Goal: Information Seeking & Learning: Find specific fact

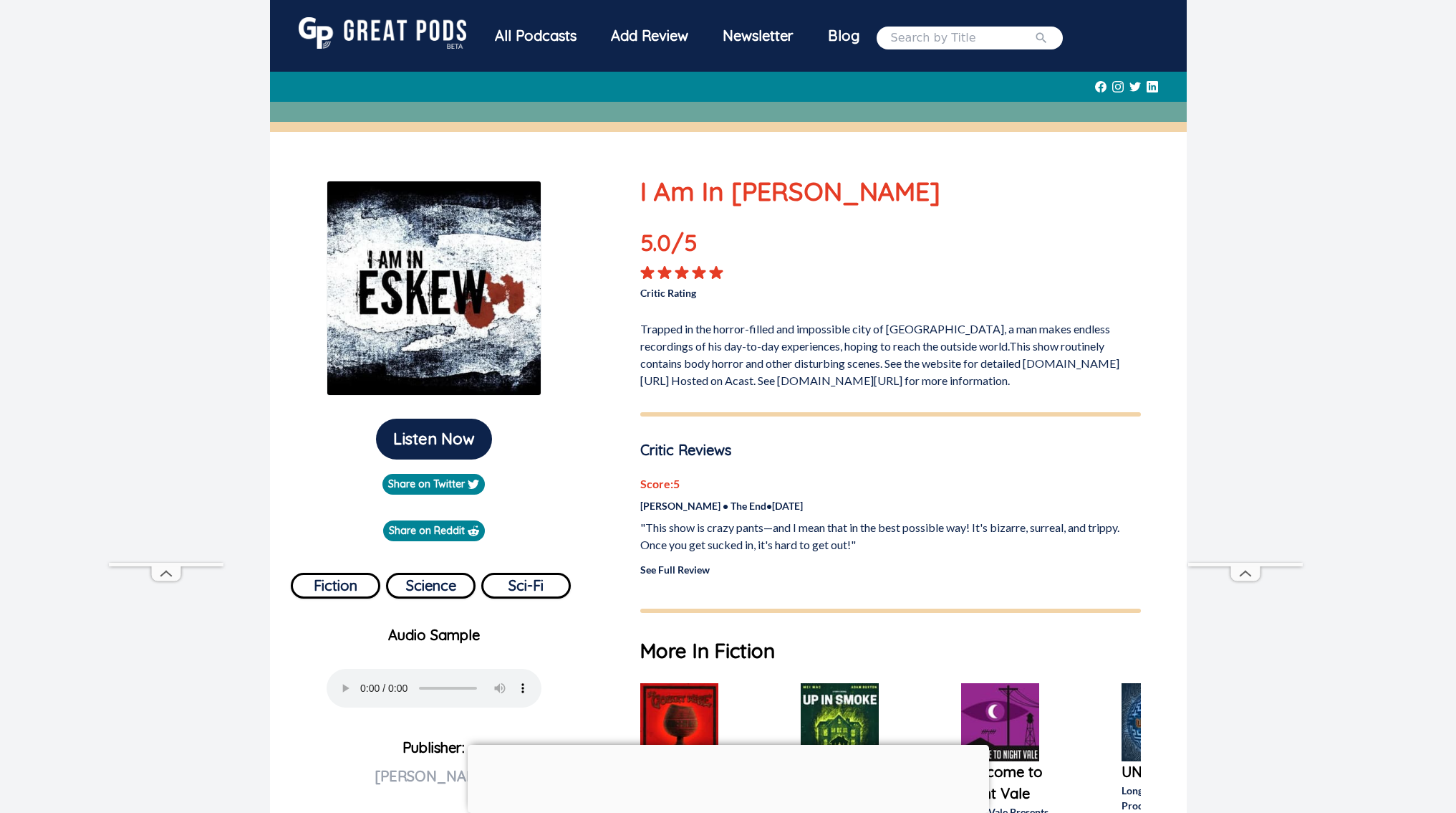
click at [917, 37] on input "search" at bounding box center [962, 38] width 143 height 17
type input "apocalypse girl"
click at [1034, 30] on button "submit" at bounding box center [1042, 38] width 14 height 17
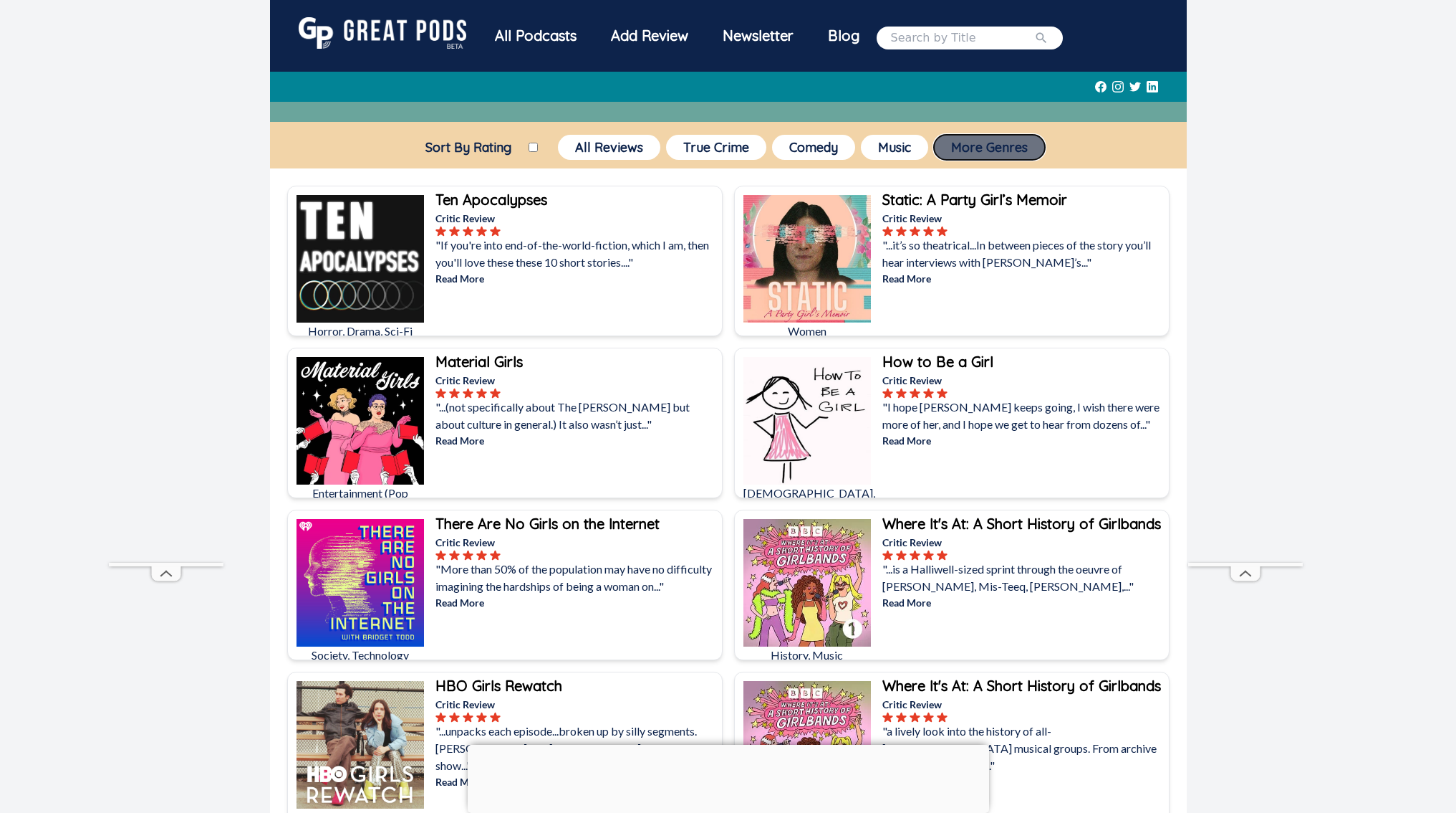
click at [1015, 152] on button "More Genres" at bounding box center [989, 147] width 111 height 25
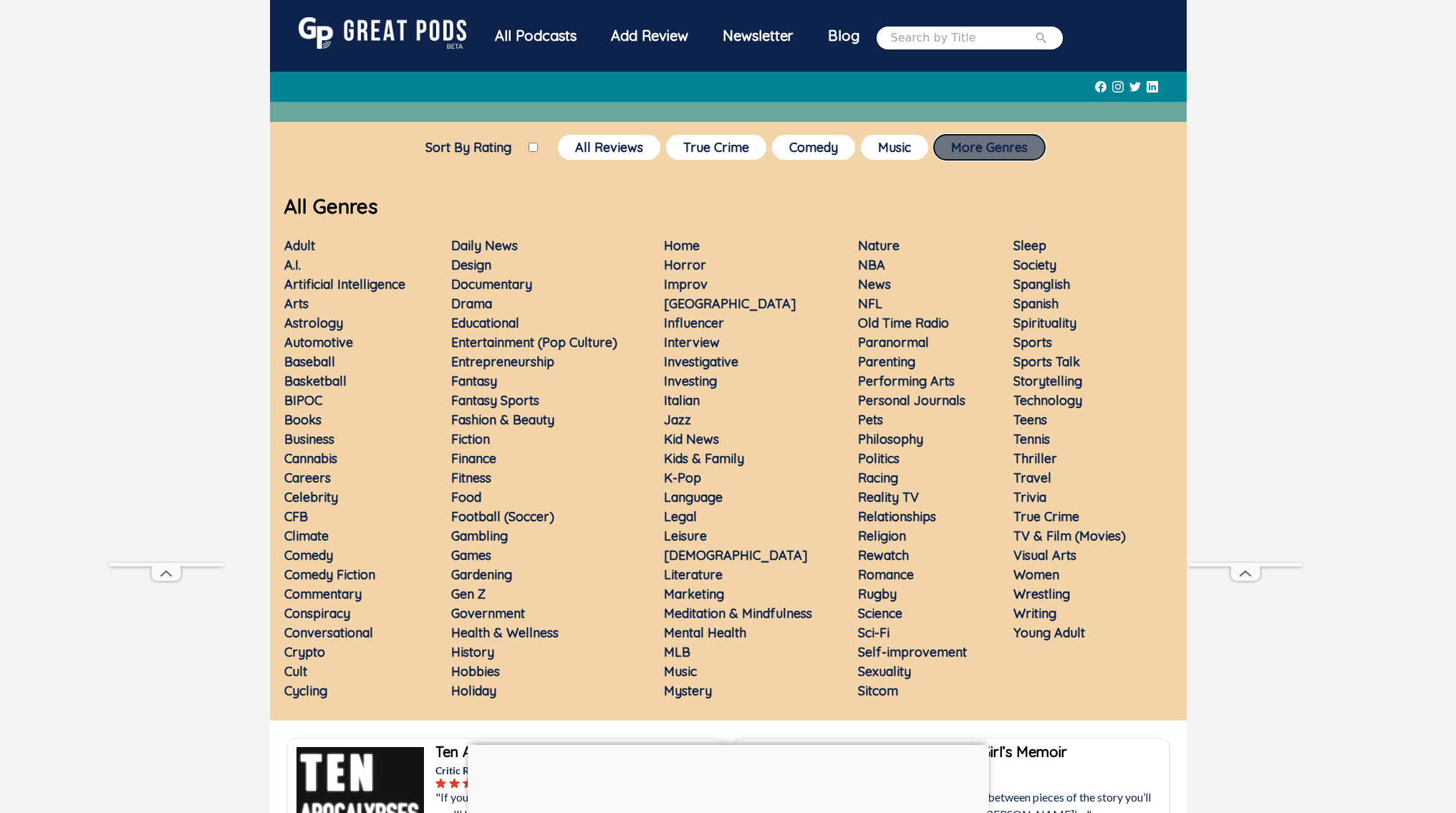
click at [1015, 152] on button "More Genres" at bounding box center [989, 147] width 111 height 25
